Goal: Transaction & Acquisition: Purchase product/service

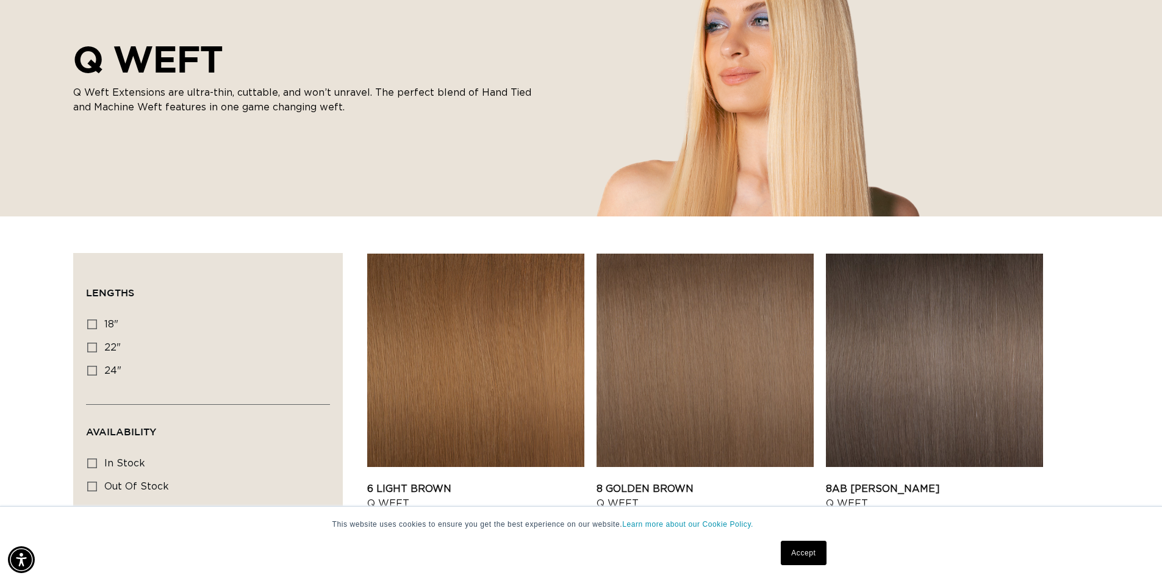
scroll to position [0, 1075]
